Goal: Task Accomplishment & Management: Manage account settings

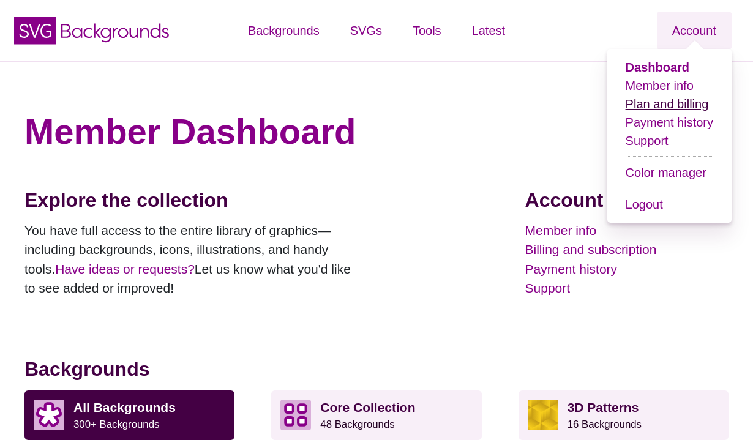
click at [658, 103] on link "Plan and billing" at bounding box center [667, 103] width 83 height 13
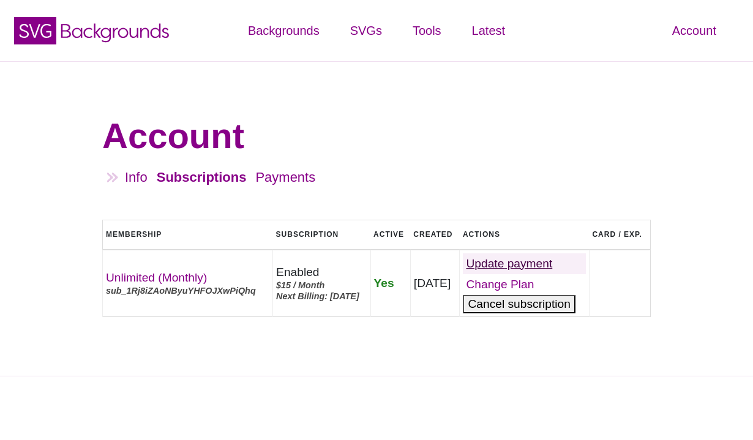
click at [515, 274] on link "Update" at bounding box center [524, 264] width 123 height 21
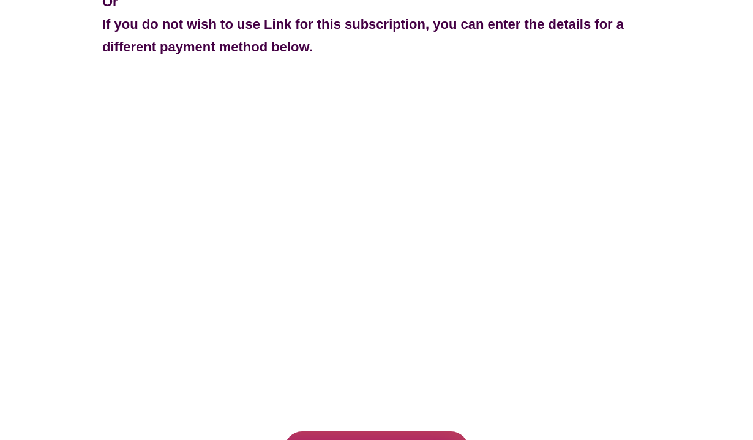
scroll to position [307, 0]
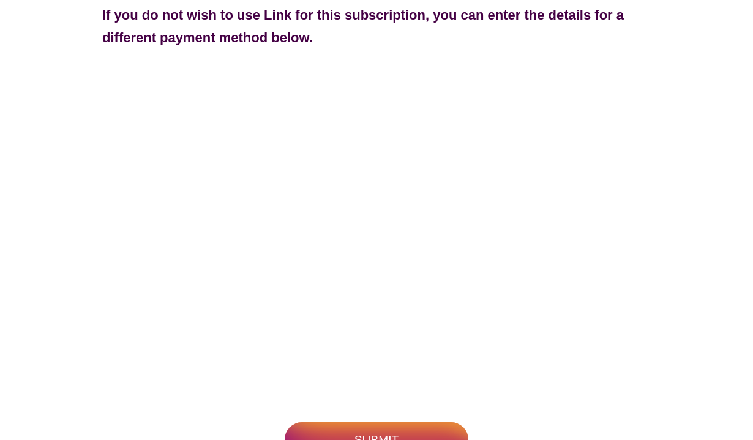
click at [357, 423] on input "Submit" at bounding box center [377, 440] width 184 height 35
